Goal: Transaction & Acquisition: Purchase product/service

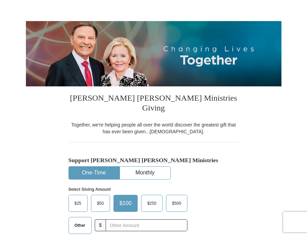
scroll to position [57, 0]
click at [78, 221] on span "Other" at bounding box center [80, 226] width 18 height 10
click at [0, 0] on input "Other" at bounding box center [0, 0] width 0 height 0
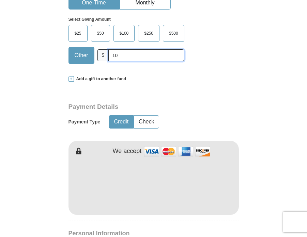
scroll to position [283, 0]
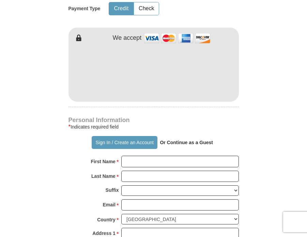
type input "10"
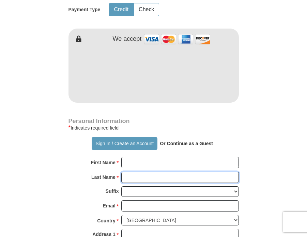
scroll to position [336, 0]
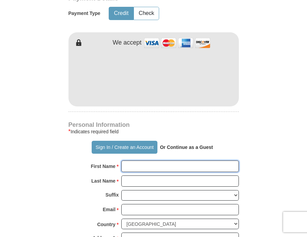
click at [166, 161] on input "First Name *" at bounding box center [179, 167] width 117 height 12
type input "andre"
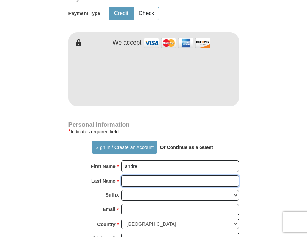
type input "[PERSON_NAME]"
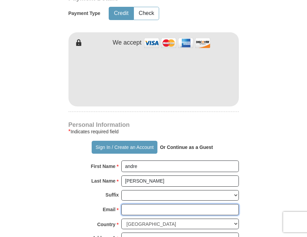
type input "[EMAIL_ADDRESS][DOMAIN_NAME]"
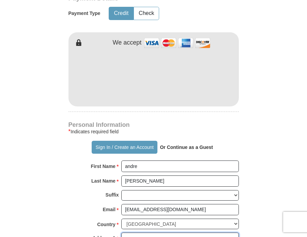
type input "p.o box 171"
type input "[GEOGRAPHIC_DATA]"
select select "VA"
type input "23306"
type input "7577101509"
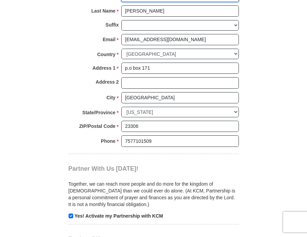
scroll to position [563, 0]
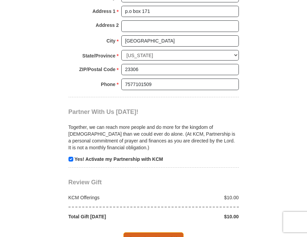
click at [158, 232] on span "Complete Your Gift" at bounding box center [153, 239] width 60 height 14
